Goal: Information Seeking & Learning: Learn about a topic

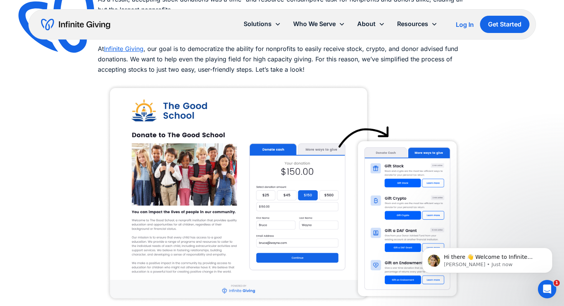
scroll to position [762, 0]
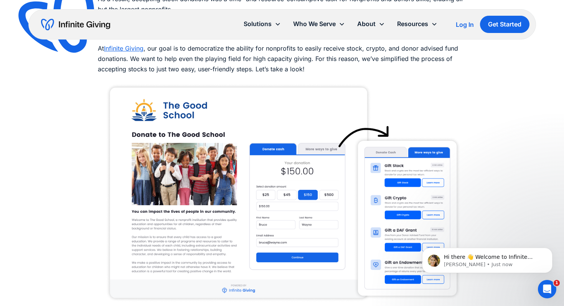
click at [119, 51] on link "Infinite Giving" at bounding box center [123, 48] width 39 height 8
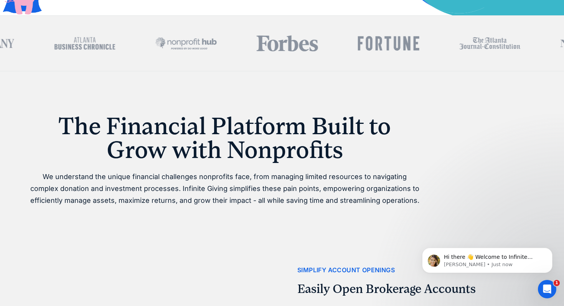
scroll to position [338, 0]
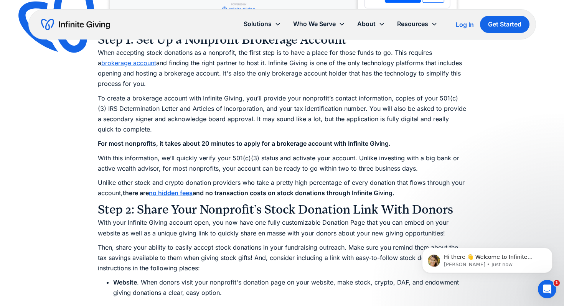
scroll to position [1044, 0]
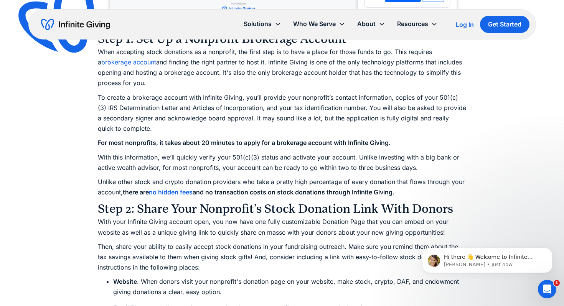
click at [104, 63] on img at bounding box center [63, 21] width 101 height 98
click at [114, 61] on link "brokerage account" at bounding box center [128, 62] width 55 height 8
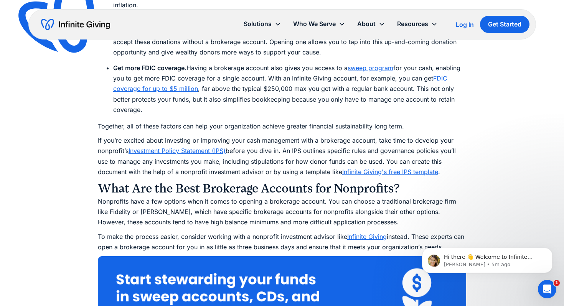
scroll to position [1382, 0]
